Goal: Download file/media

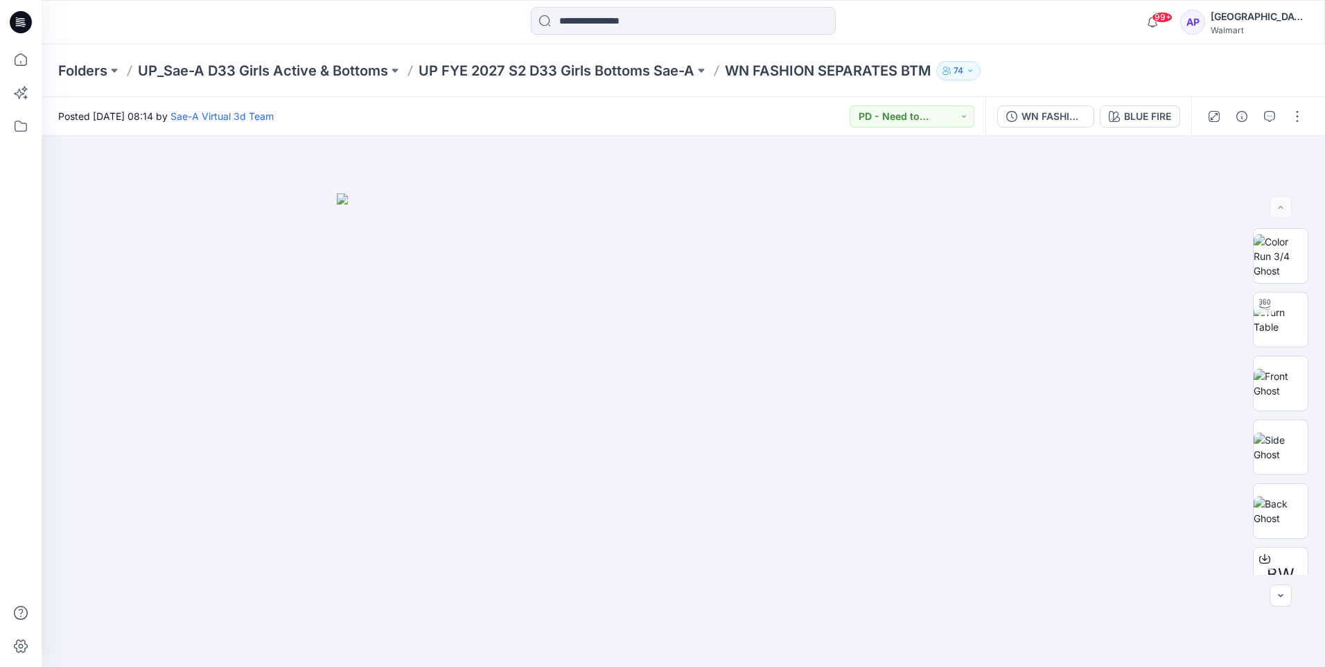
click at [1150, 103] on div "WN FASHION SEPARATES BTM_FULL COLORWAYS BLUE FIRE" at bounding box center [1089, 116] width 206 height 39
click at [1149, 114] on div "BLUE FIRE" at bounding box center [1147, 116] width 47 height 15
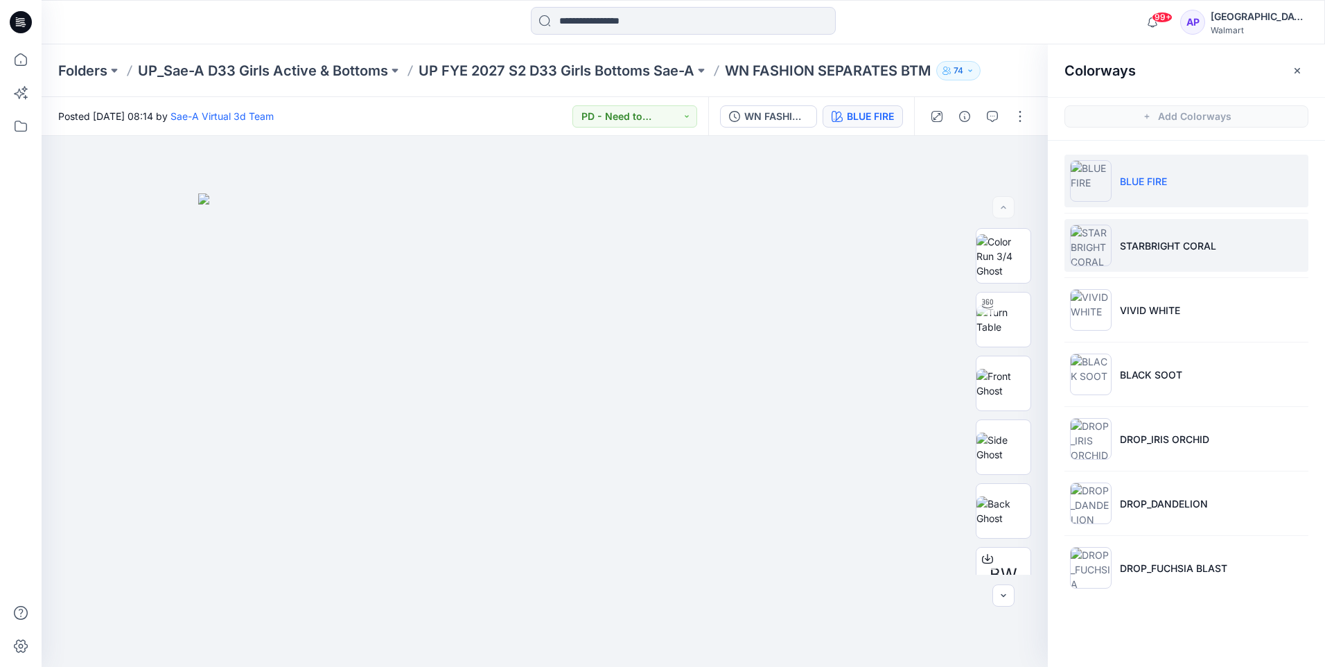
click at [1147, 240] on p "STARBRIGHT CORAL" at bounding box center [1168, 245] width 96 height 15
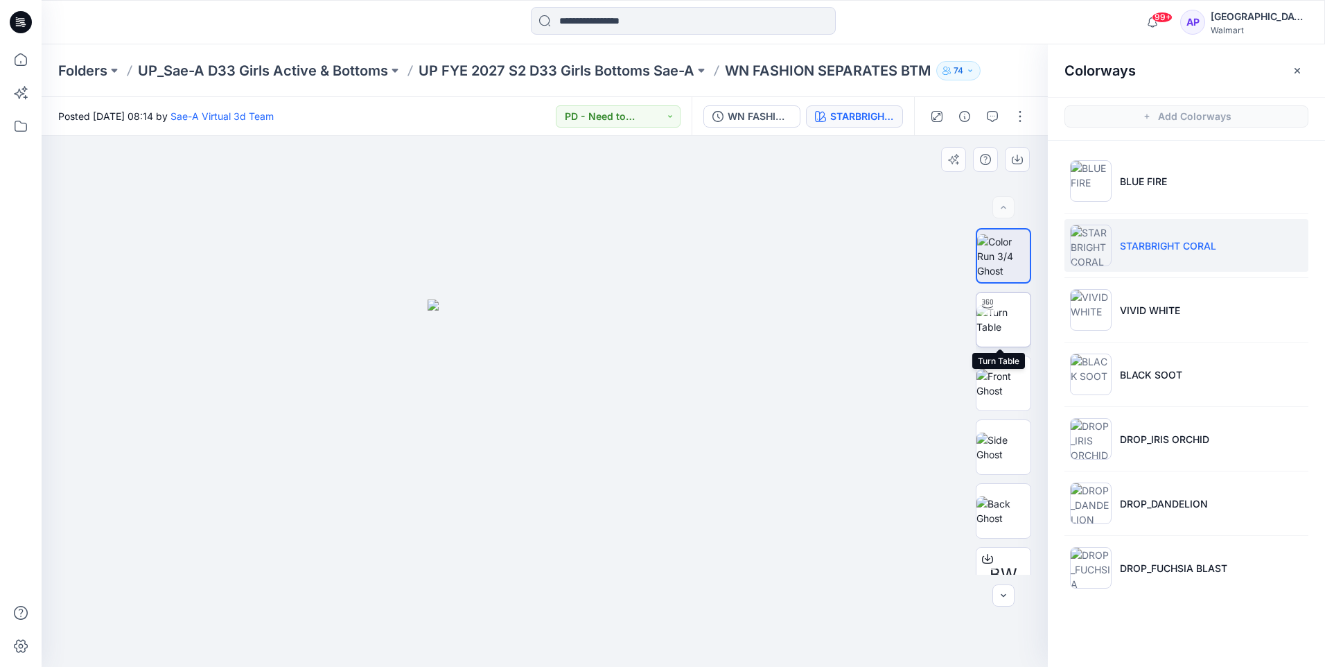
click at [1010, 321] on img at bounding box center [1004, 319] width 54 height 29
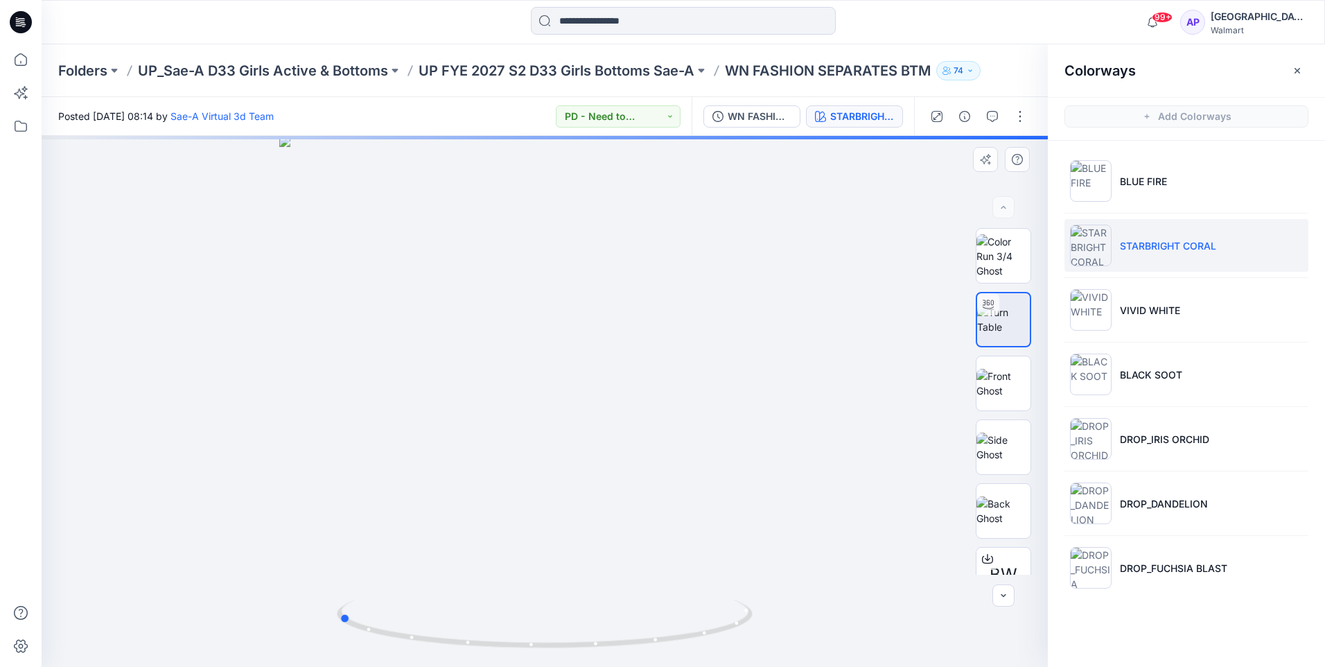
drag, startPoint x: 779, startPoint y: 466, endPoint x: 839, endPoint y: 525, distance: 84.3
click at [572, 492] on div at bounding box center [545, 401] width 1006 height 531
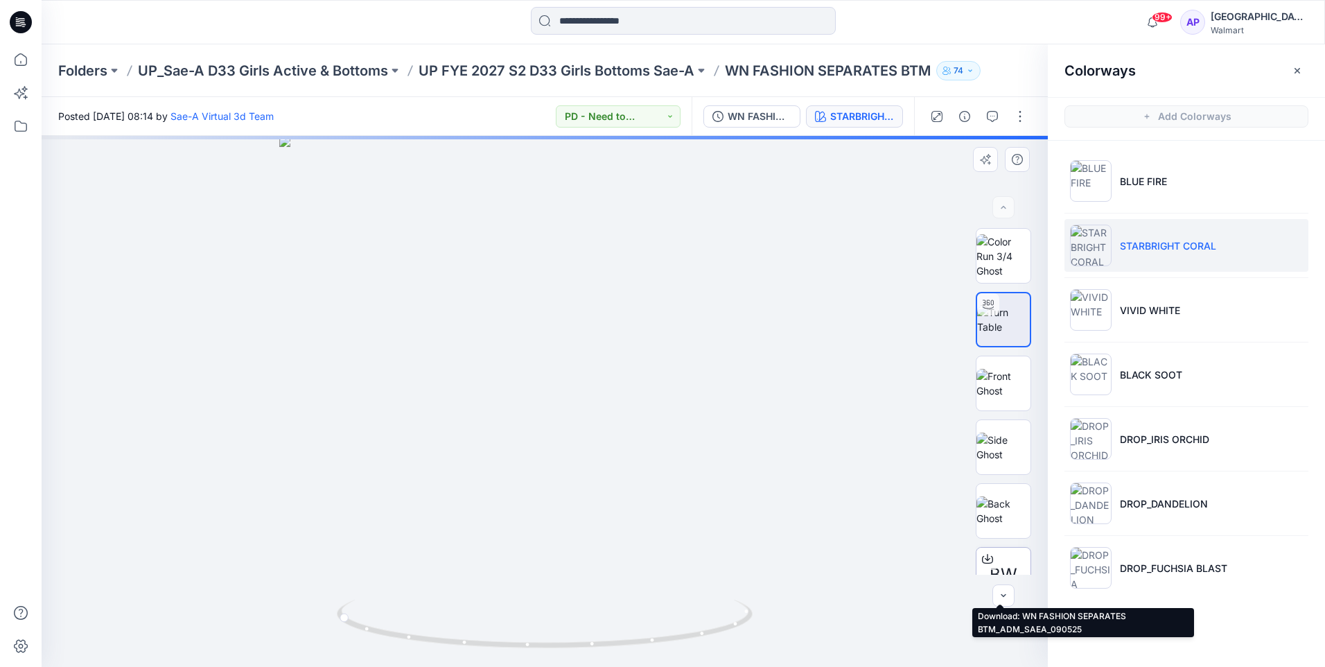
click at [999, 543] on div "BW" at bounding box center [1003, 574] width 55 height 55
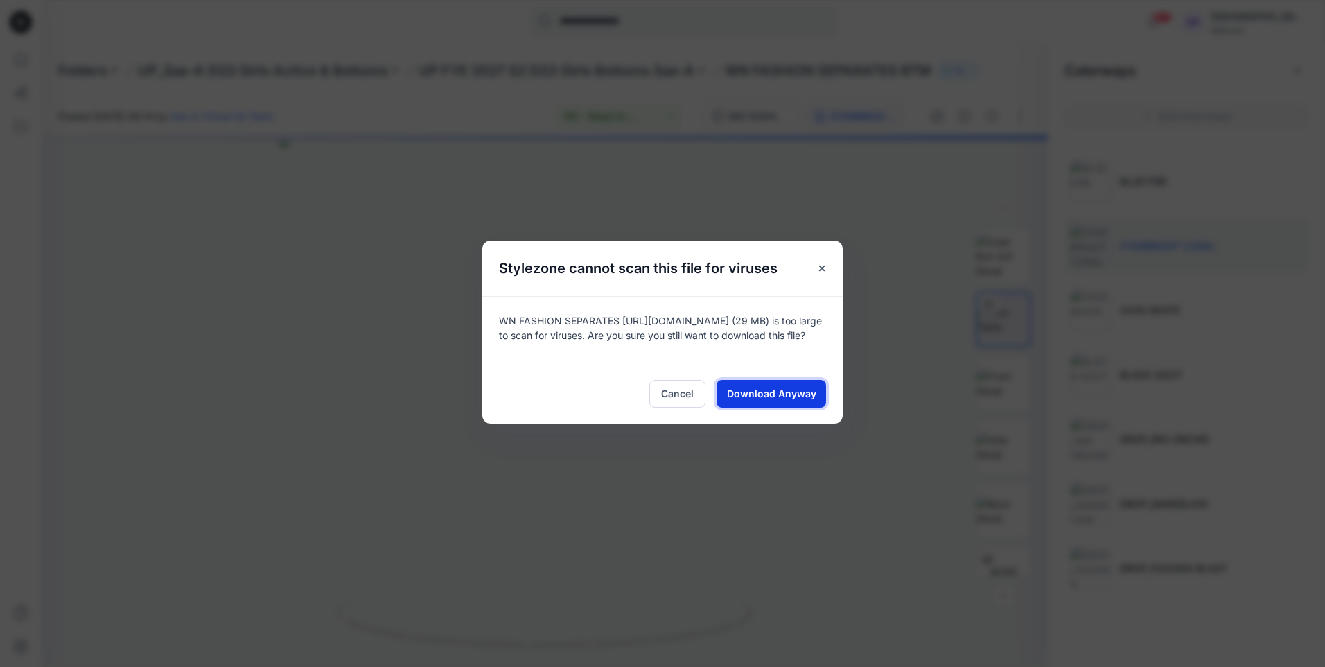
click at [798, 396] on span "Download Anyway" at bounding box center [771, 393] width 89 height 15
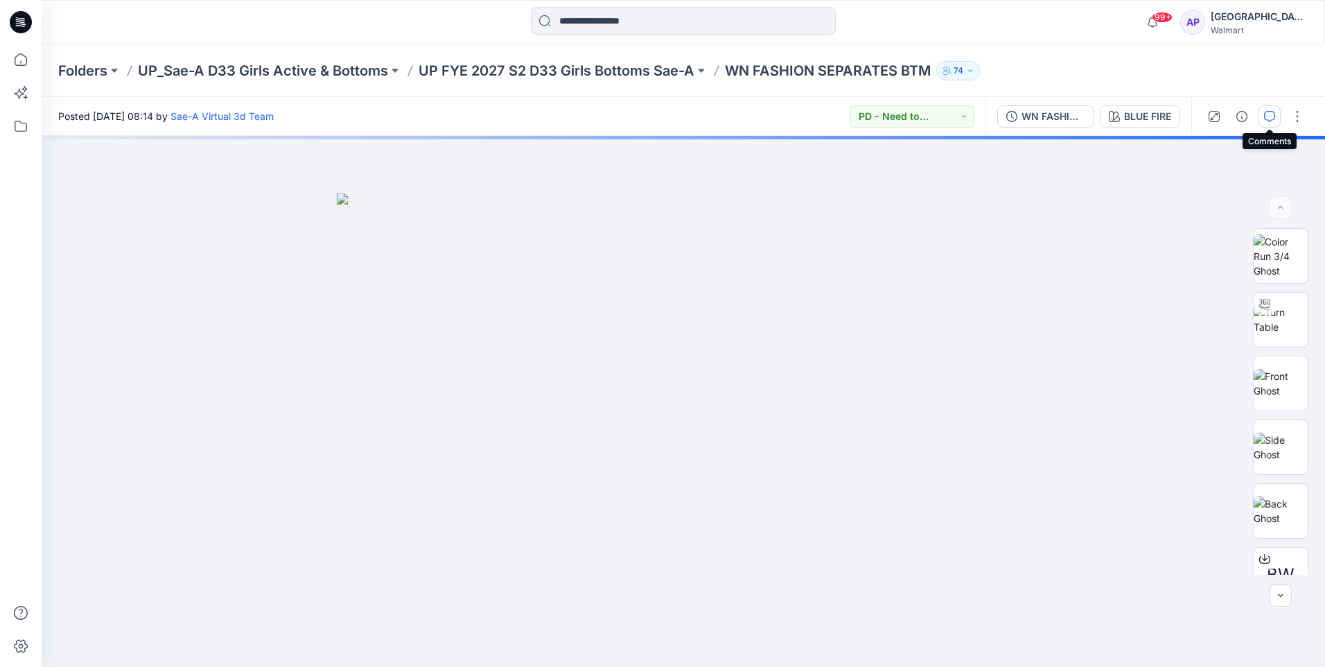
click at [1271, 118] on icon "button" at bounding box center [1269, 116] width 11 height 11
